Goal: Information Seeking & Learning: Learn about a topic

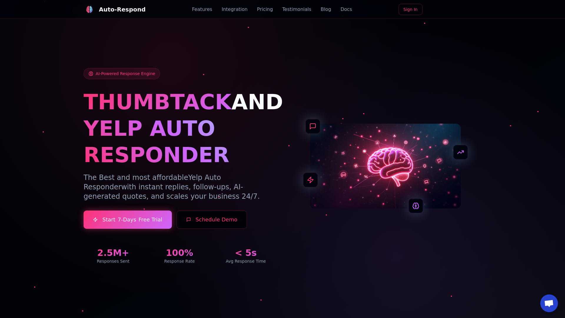
click at [321, 9] on link "Blog" at bounding box center [326, 9] width 10 height 7
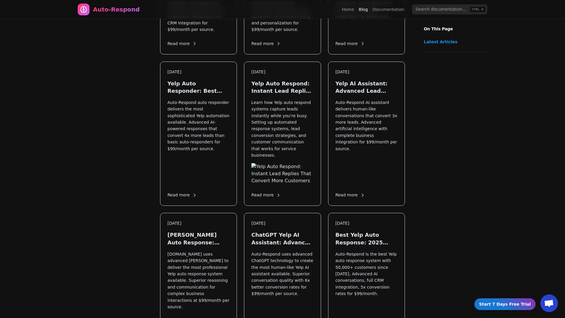
scroll to position [711, 0]
